Goal: Task Accomplishment & Management: Manage account settings

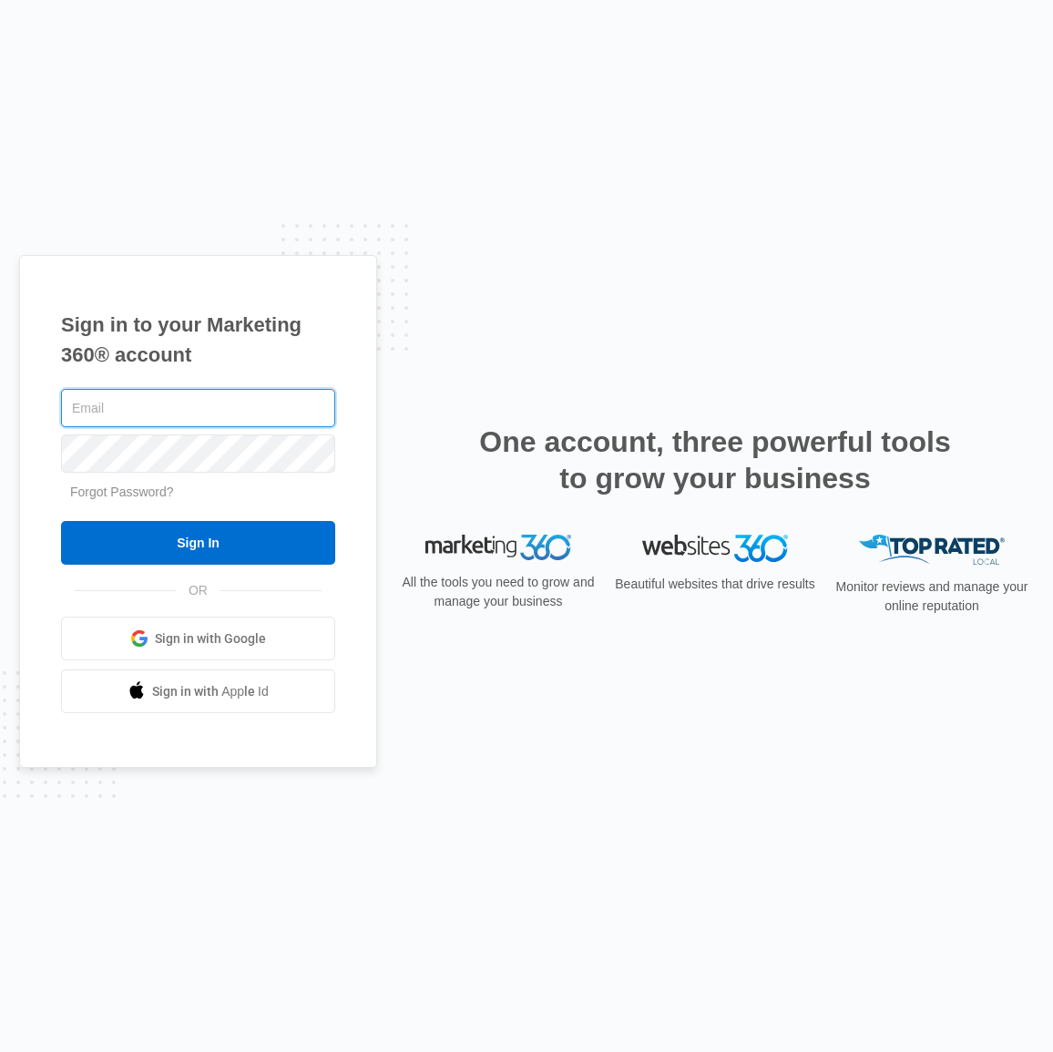
type input "[EMAIL_ADDRESS][DOMAIN_NAME]"
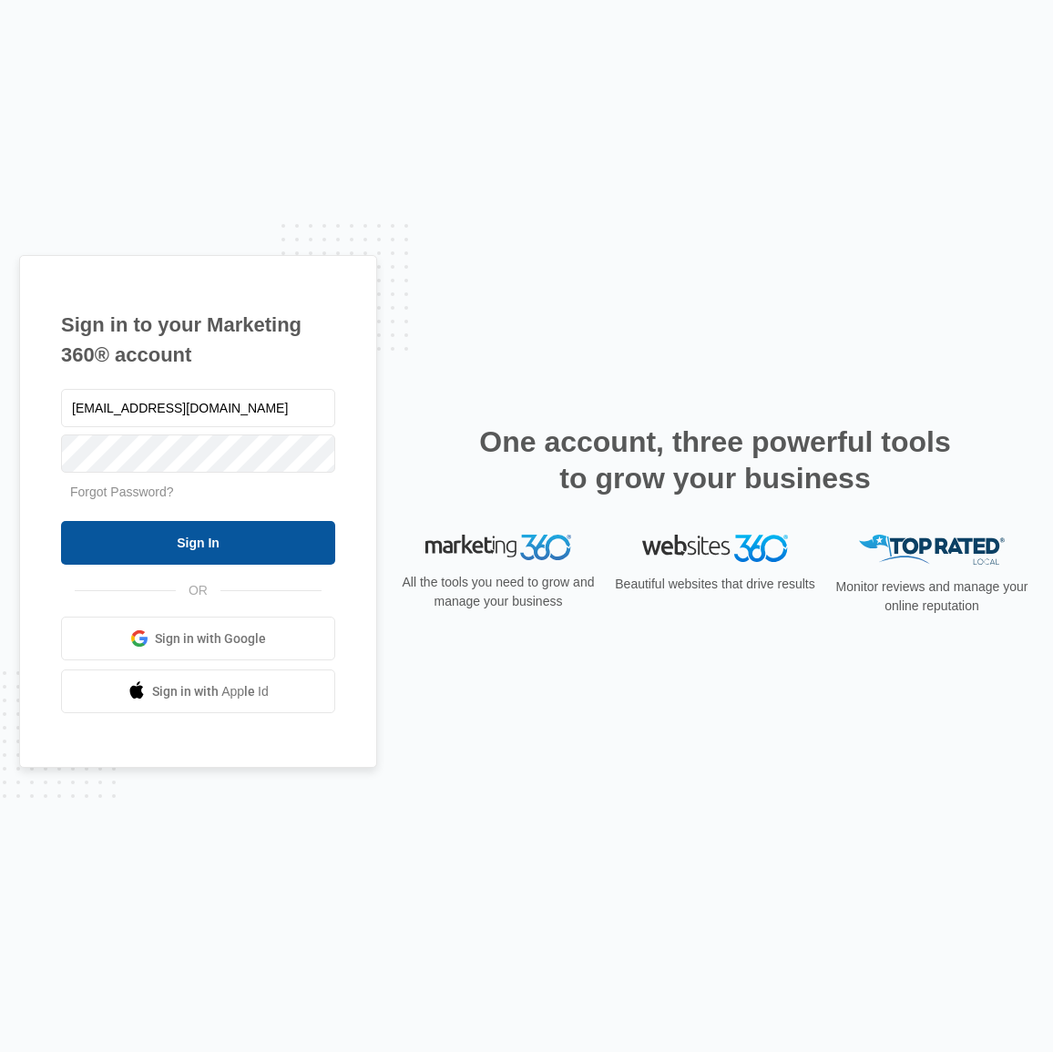
click at [232, 538] on input "Sign In" at bounding box center [198, 543] width 274 height 44
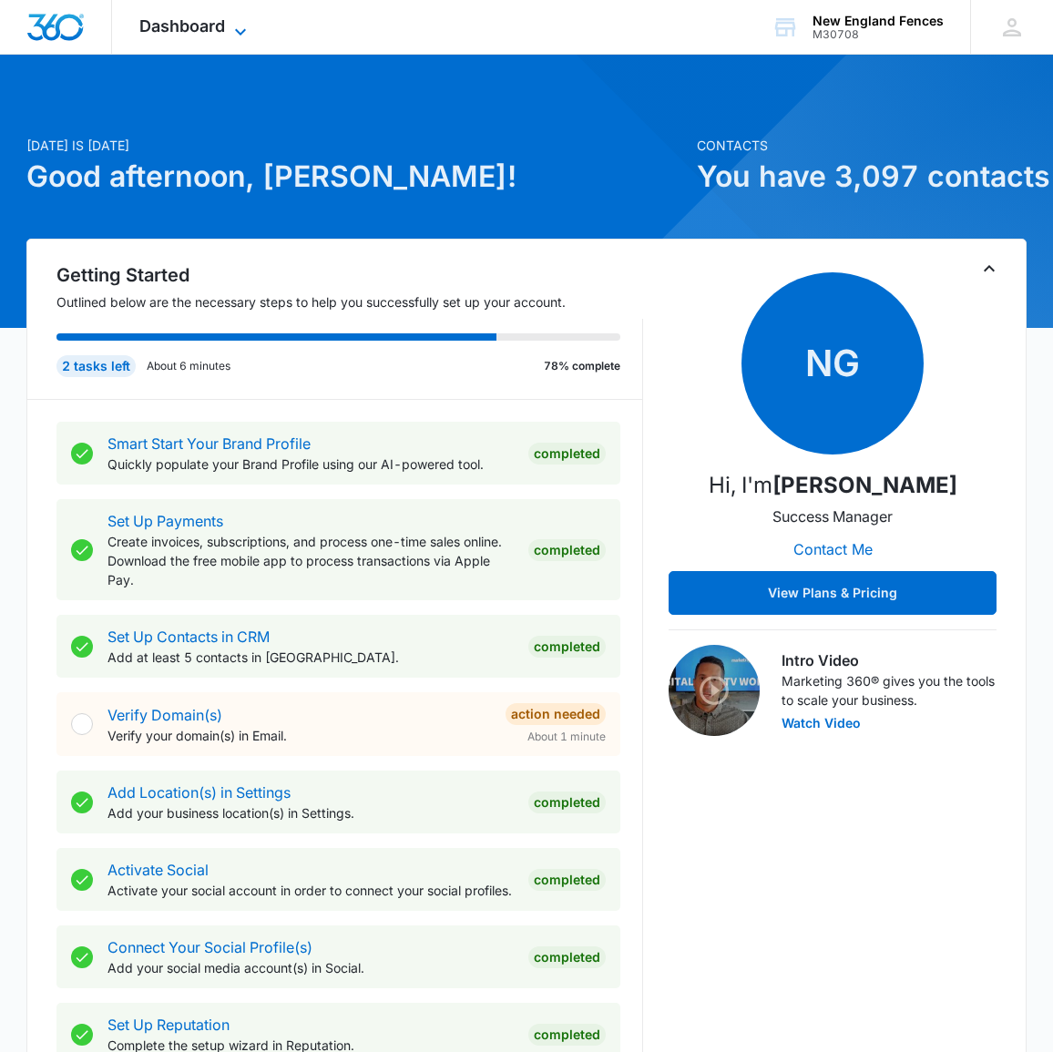
click at [213, 26] on span "Dashboard" at bounding box center [182, 25] width 86 height 19
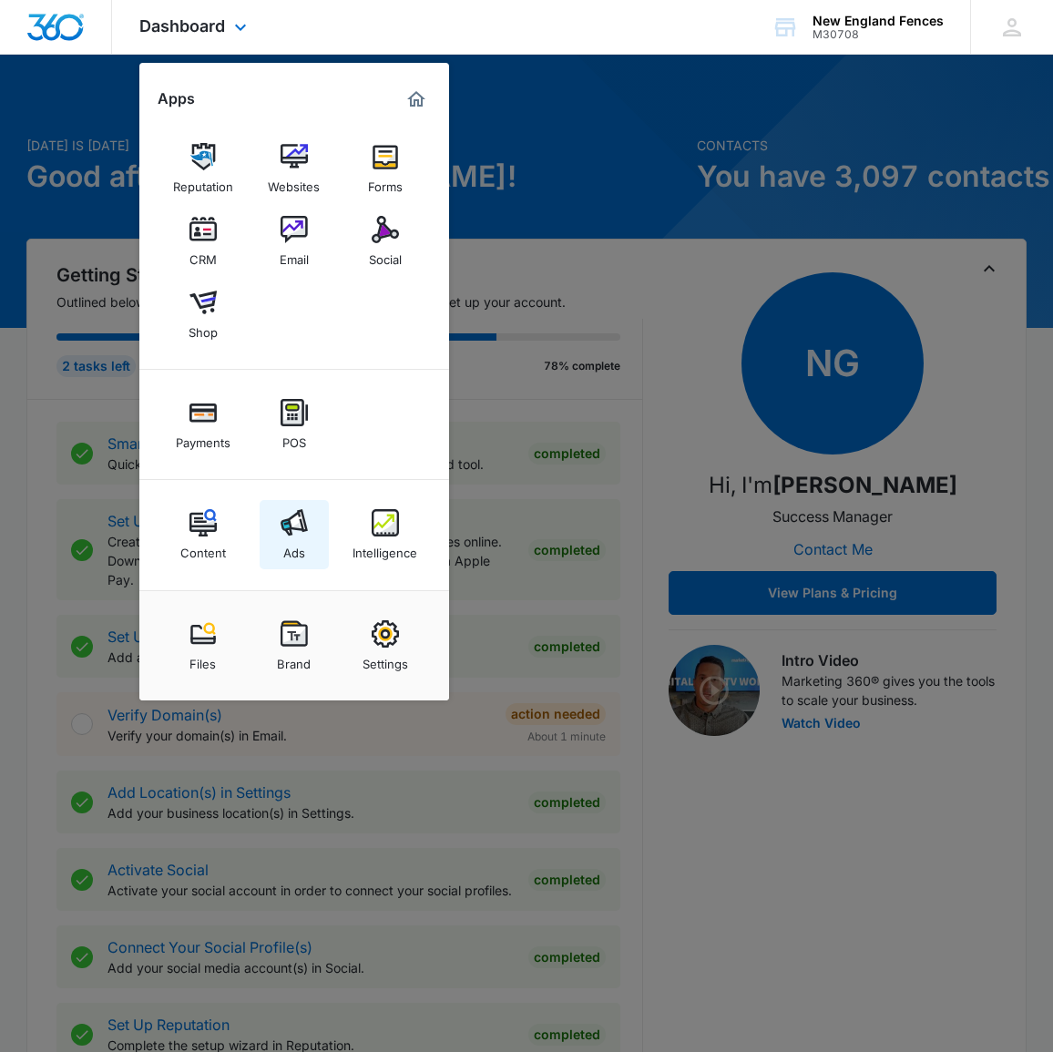
click at [289, 527] on img at bounding box center [294, 522] width 27 height 27
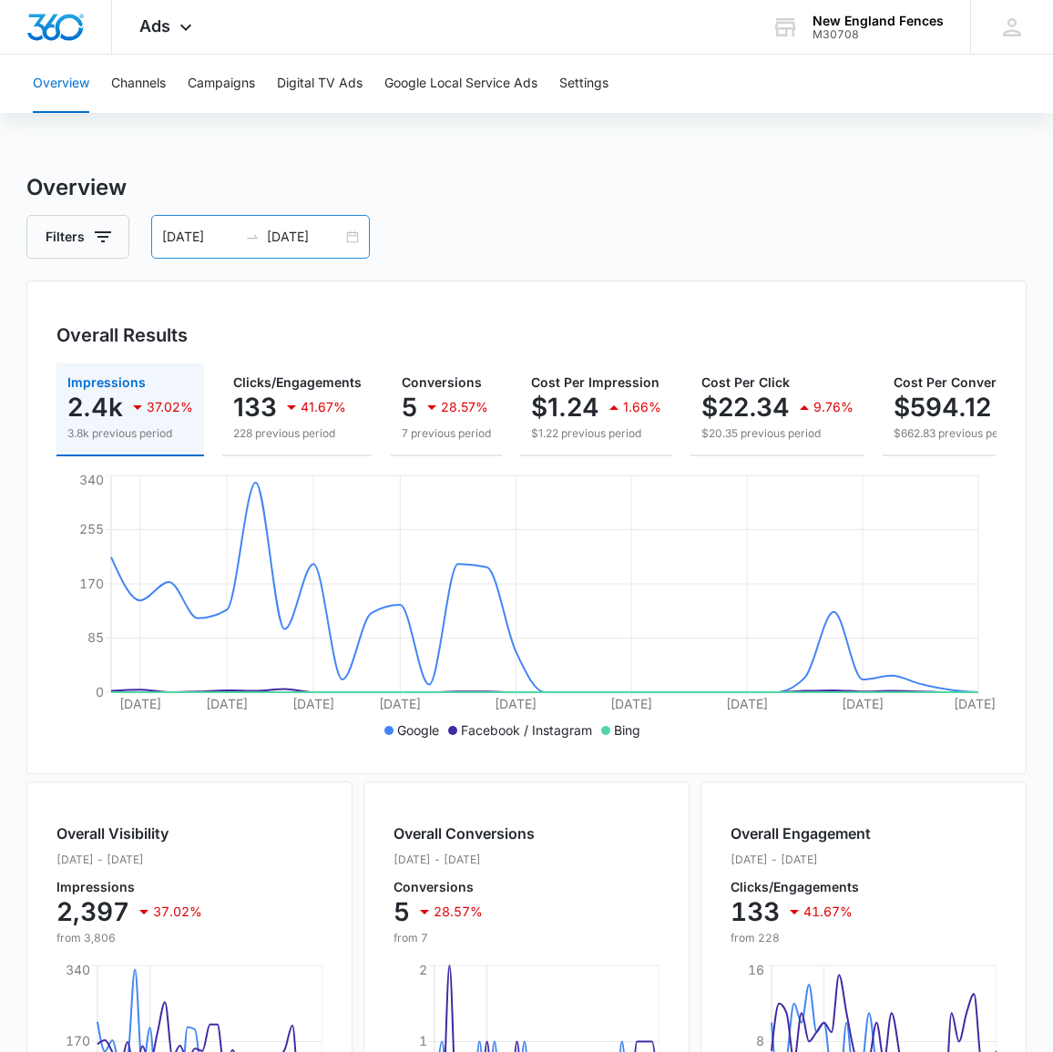
click at [232, 247] on div "[DATE] [DATE]" at bounding box center [260, 237] width 219 height 44
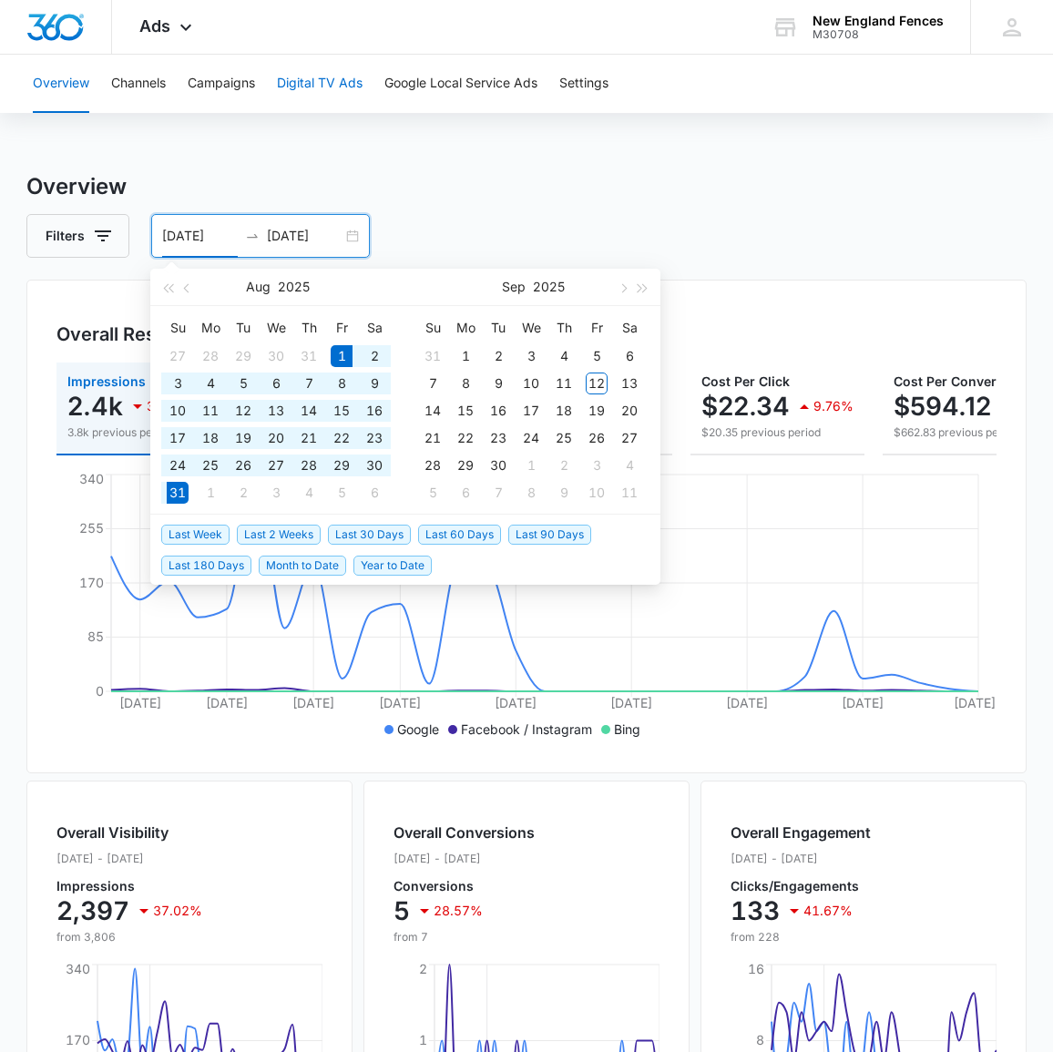
click at [332, 83] on button "Digital TV Ads" at bounding box center [320, 84] width 86 height 58
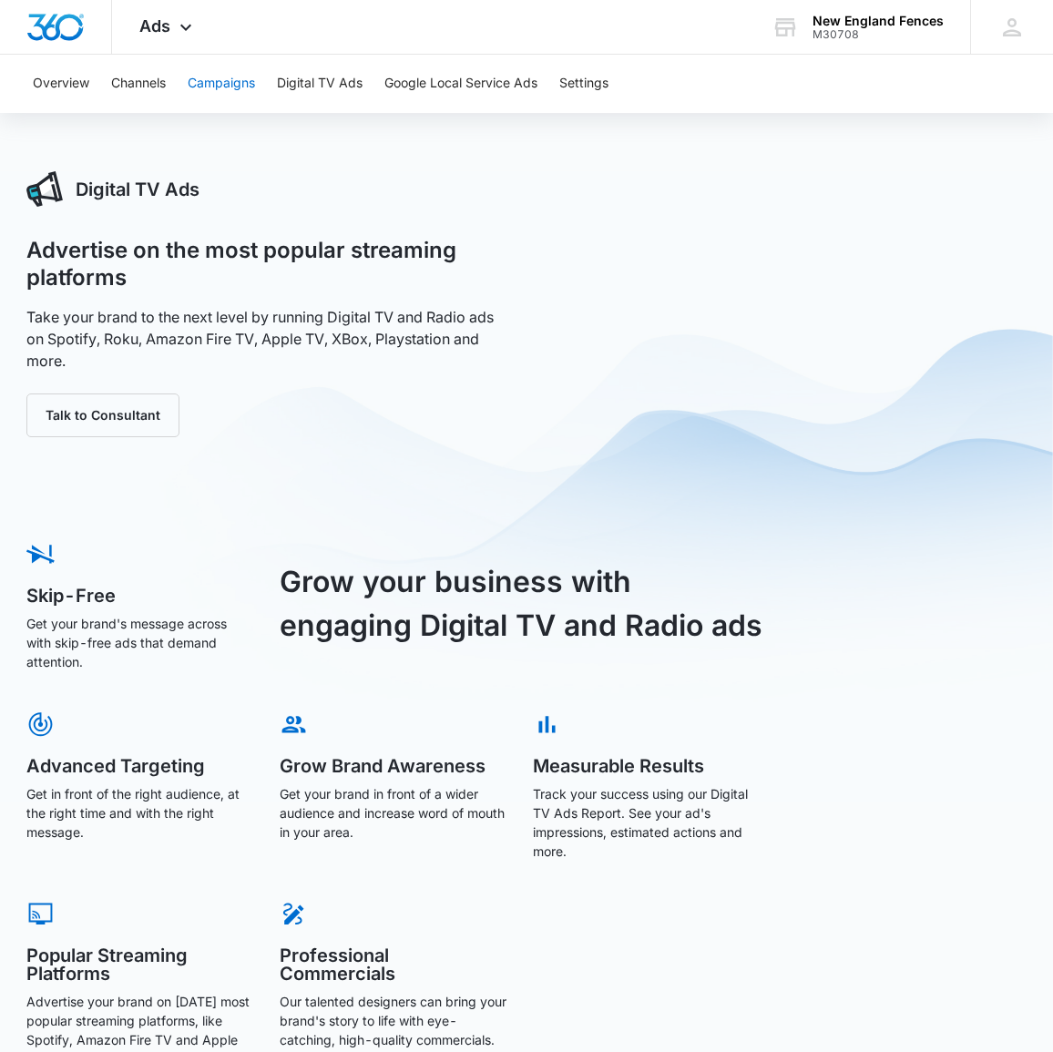
click at [235, 83] on button "Campaigns" at bounding box center [221, 84] width 67 height 58
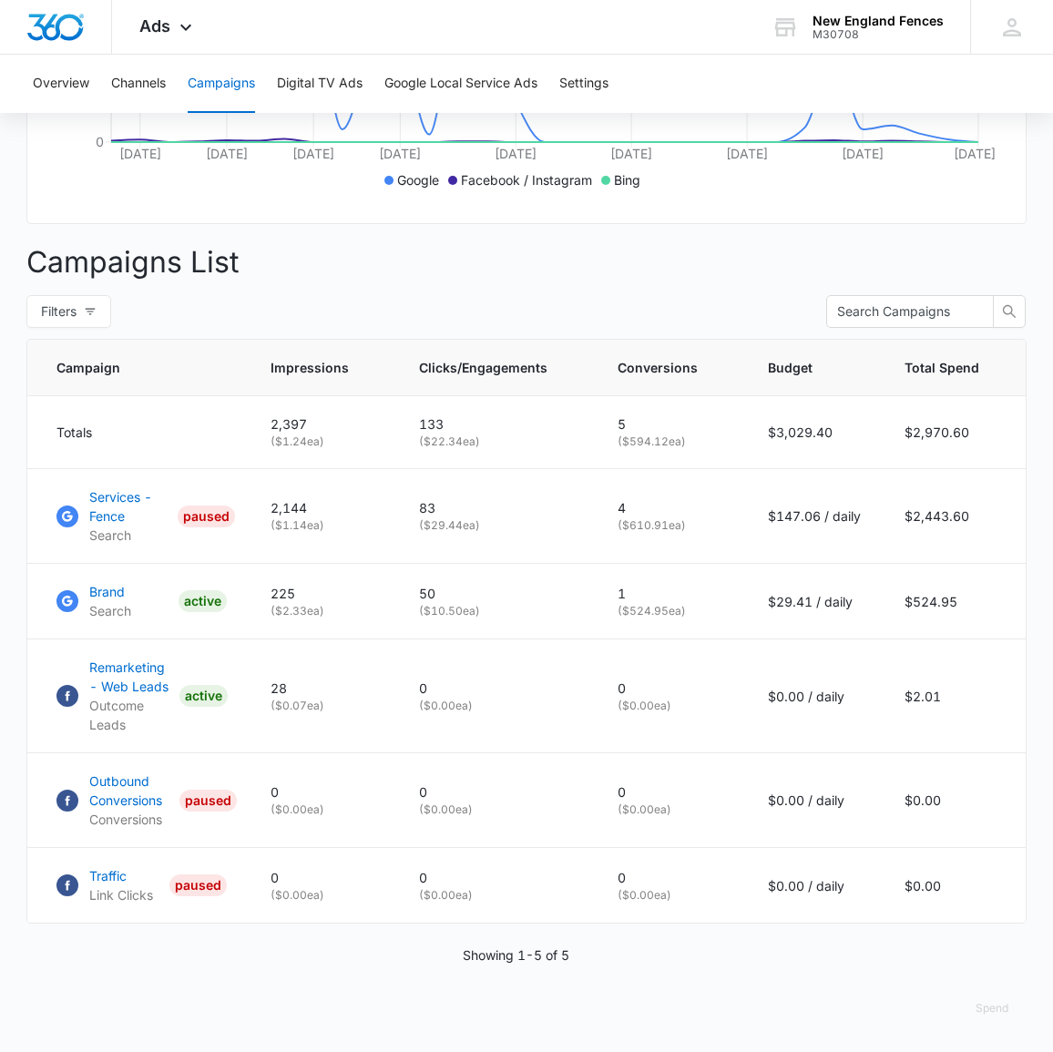
scroll to position [550, 0]
